Goal: Task Accomplishment & Management: Use online tool/utility

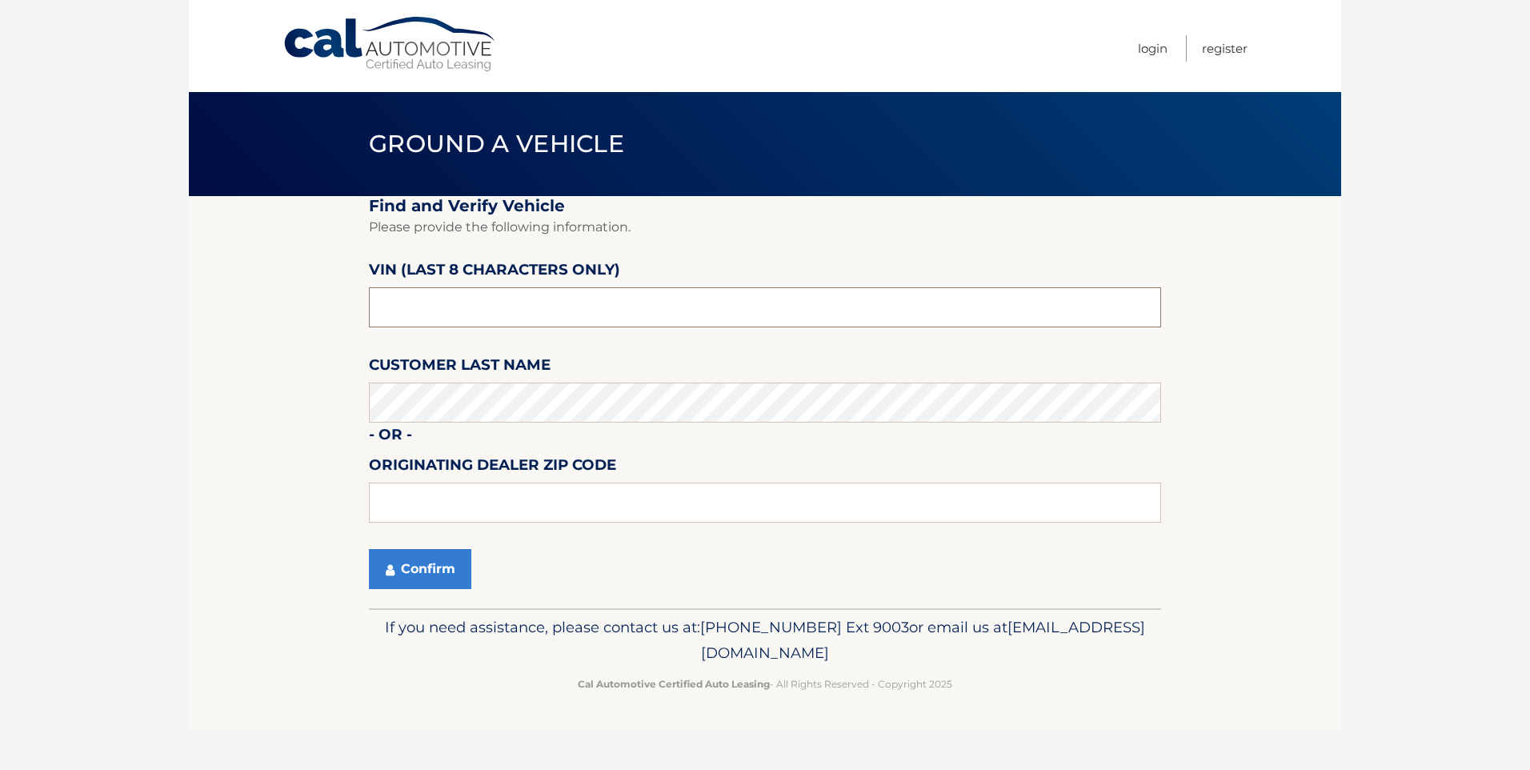
click at [444, 309] on input "text" at bounding box center [765, 307] width 792 height 40
type input "nd529584"
click at [415, 585] on button "Confirm" at bounding box center [420, 569] width 102 height 40
click at [426, 561] on button "Confirm" at bounding box center [420, 569] width 102 height 40
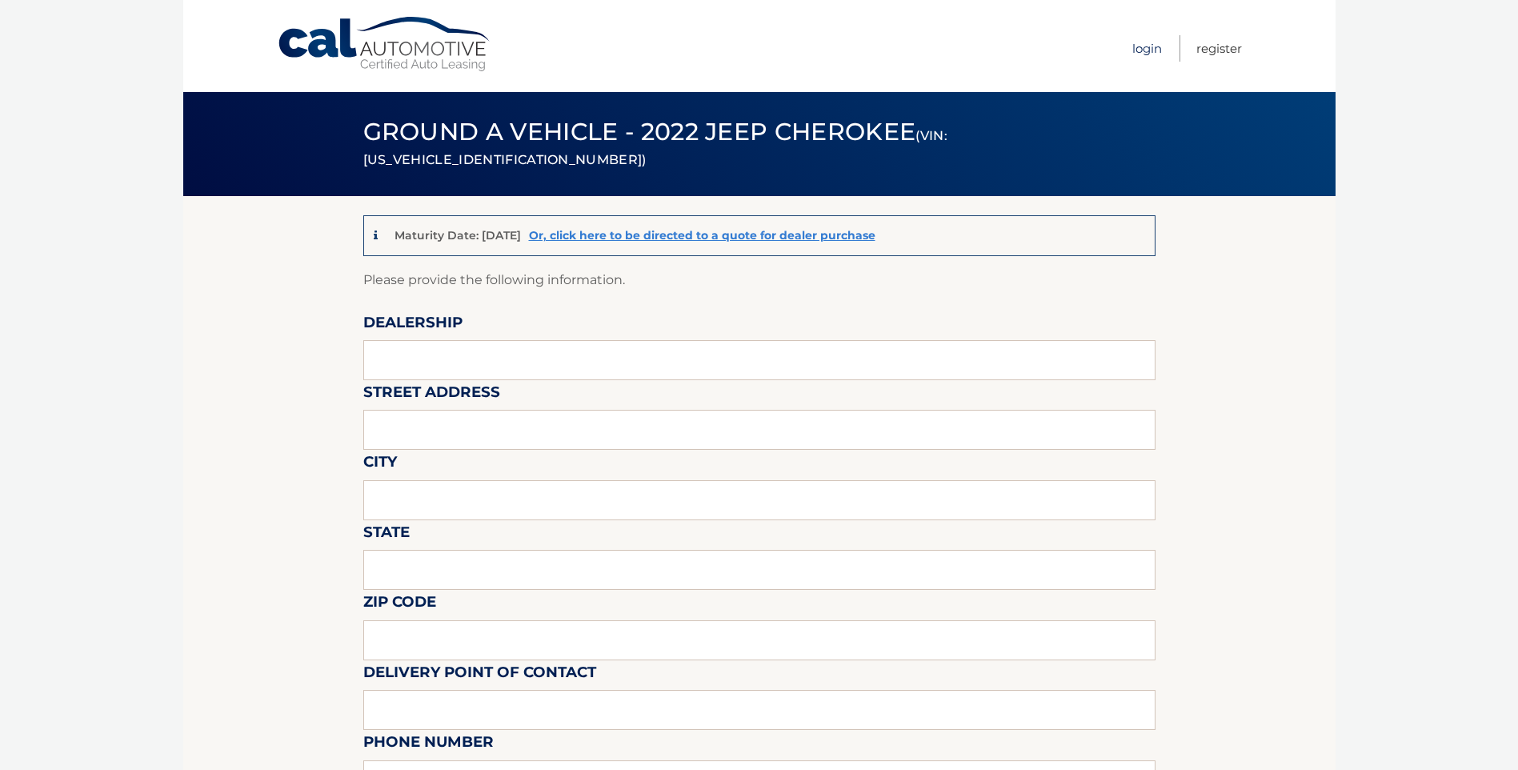
click at [1142, 50] on link "Login" at bounding box center [1147, 48] width 30 height 26
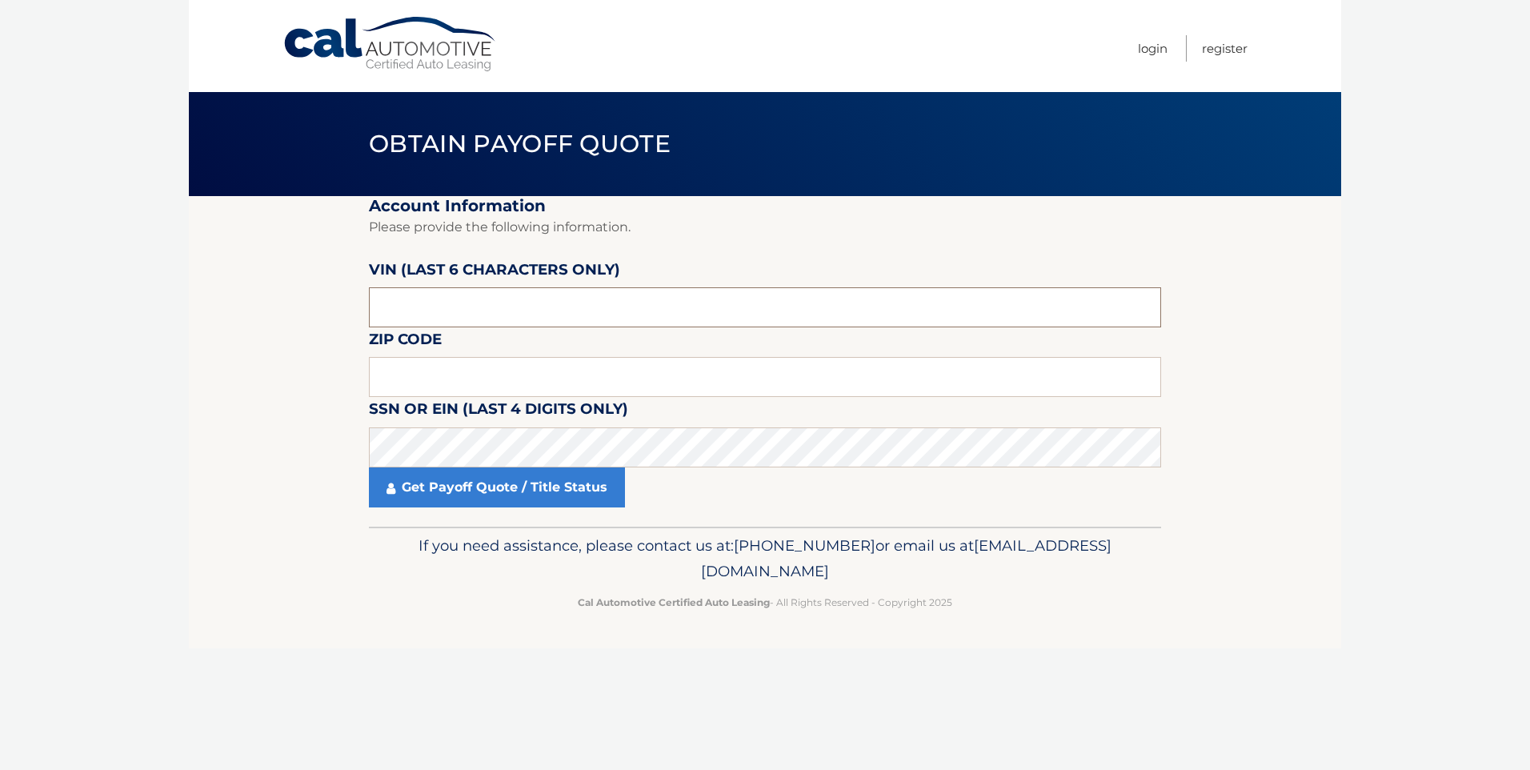
click at [484, 301] on input "text" at bounding box center [765, 307] width 792 height 40
